Goal: Find specific page/section: Find specific page/section

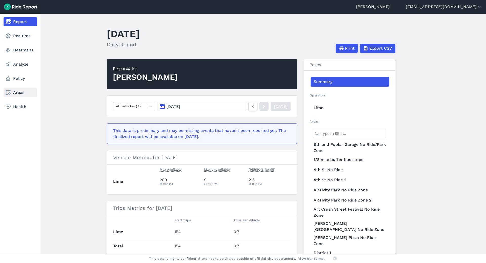
click at [22, 91] on link "Areas" at bounding box center [20, 92] width 33 height 9
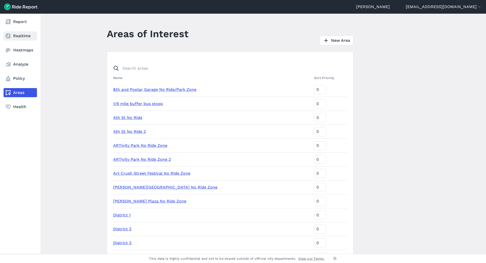
click at [18, 36] on link "Realtime" at bounding box center [20, 35] width 33 height 9
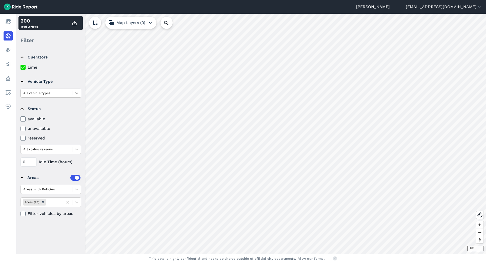
click at [78, 96] on icon at bounding box center [76, 93] width 5 height 5
click at [44, 108] on div "ebike" at bounding box center [51, 105] width 61 height 9
click at [77, 94] on icon at bounding box center [76, 93] width 3 height 2
click at [43, 122] on div "seated scooter" at bounding box center [51, 123] width 61 height 9
